Goal: Information Seeking & Learning: Learn about a topic

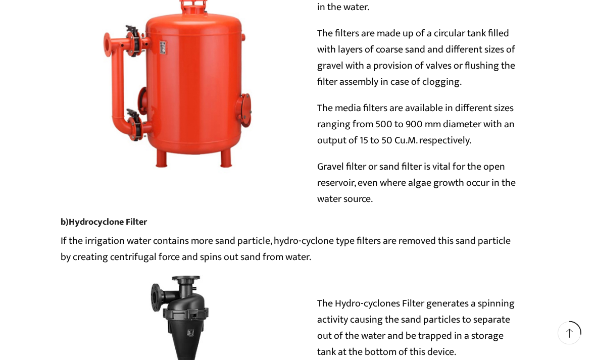
scroll to position [3203, 0]
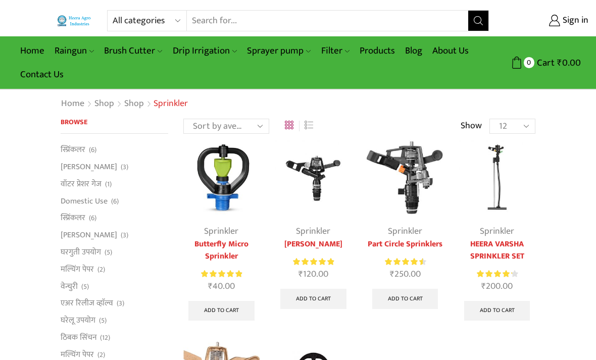
click at [253, 24] on input "Search input" at bounding box center [327, 21] width 281 height 20
type input "Sprinkler system components"
click at [484, 17] on span "Search button" at bounding box center [478, 21] width 20 height 20
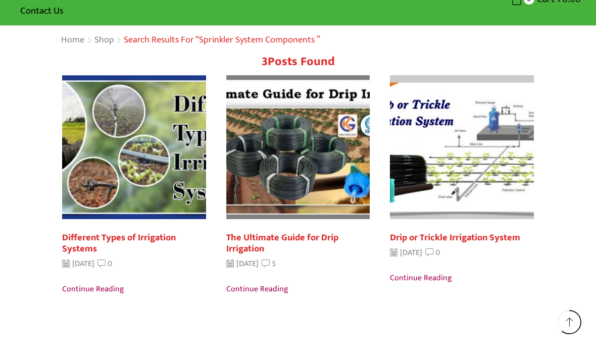
scroll to position [48, 0]
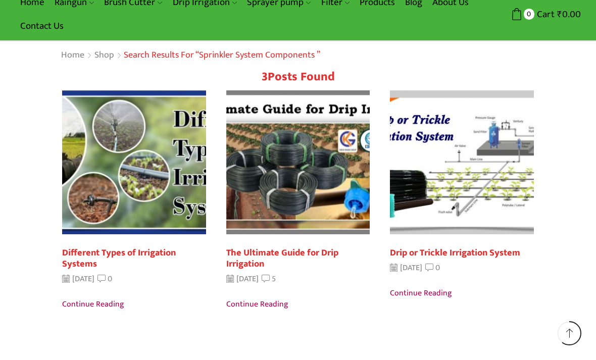
click at [150, 248] on link "Different Types of Irrigation Systems" at bounding box center [119, 258] width 114 height 27
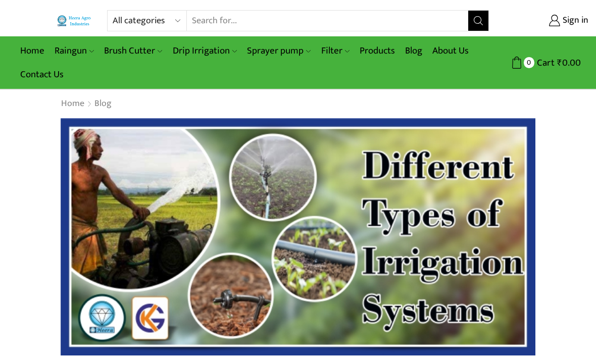
click at [249, 20] on input "Search input" at bounding box center [327, 21] width 281 height 20
type input "Components of sprinkler system"
click at [474, 28] on span "Search button" at bounding box center [478, 21] width 20 height 20
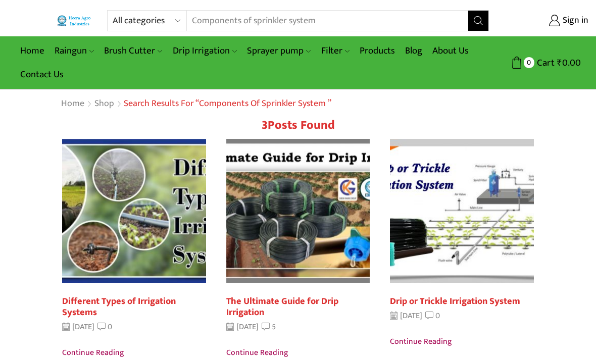
click at [55, 159] on article "Read more Different Types of Irrigation Systems [DATE] 0 Continue reading" at bounding box center [134, 249] width 159 height 221
